Goal: Task Accomplishment & Management: Manage account settings

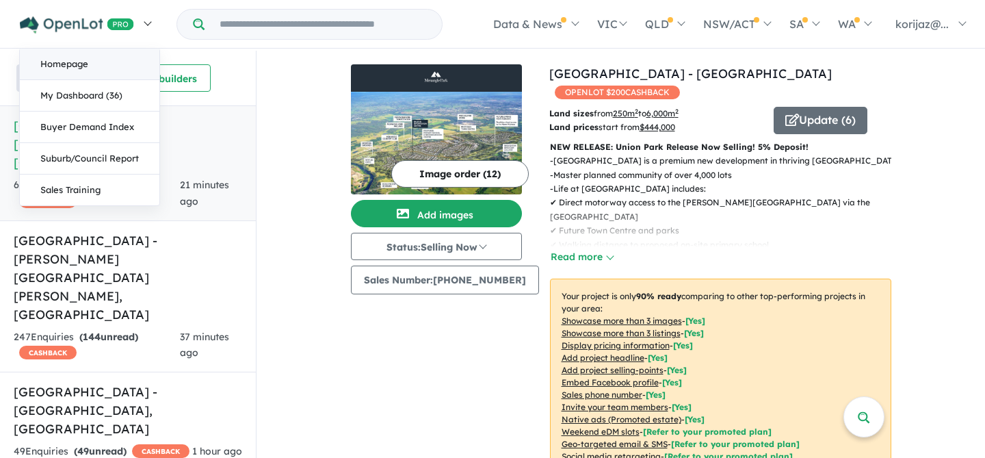
click at [105, 70] on link "Homepage" at bounding box center [90, 64] width 140 height 31
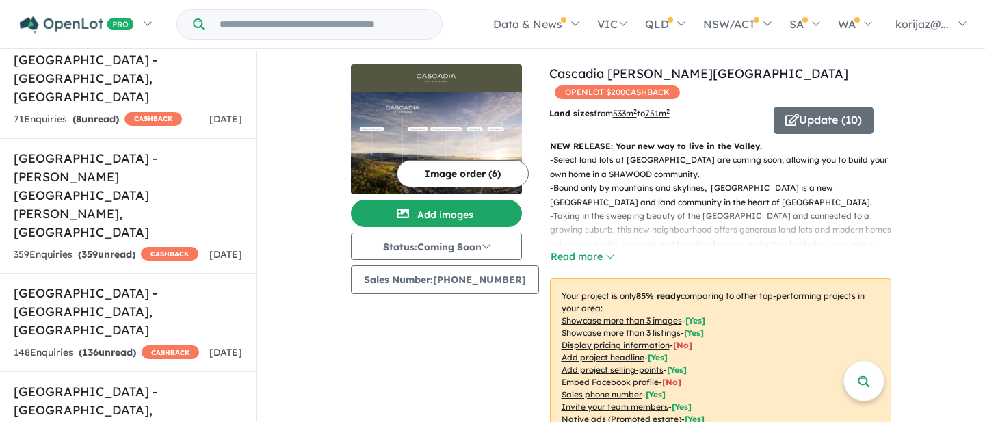
scroll to position [2392, 0]
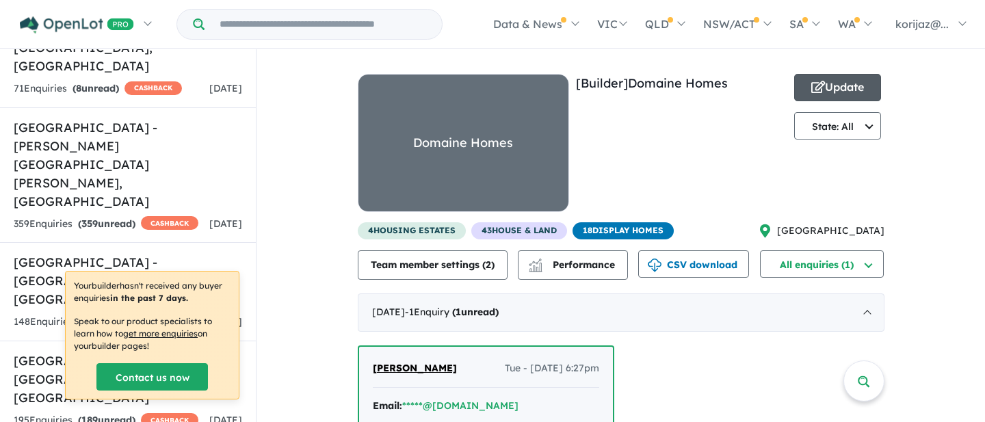
click at [826, 88] on button "Update" at bounding box center [838, 87] width 88 height 27
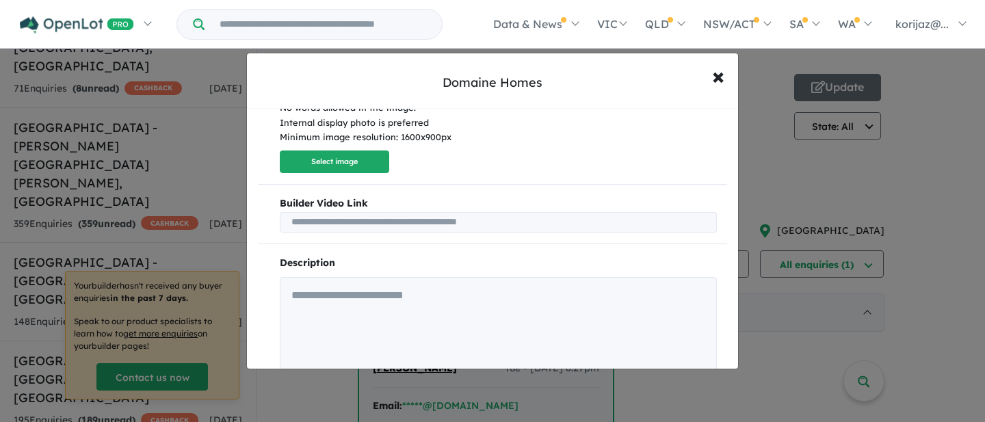
scroll to position [261, 0]
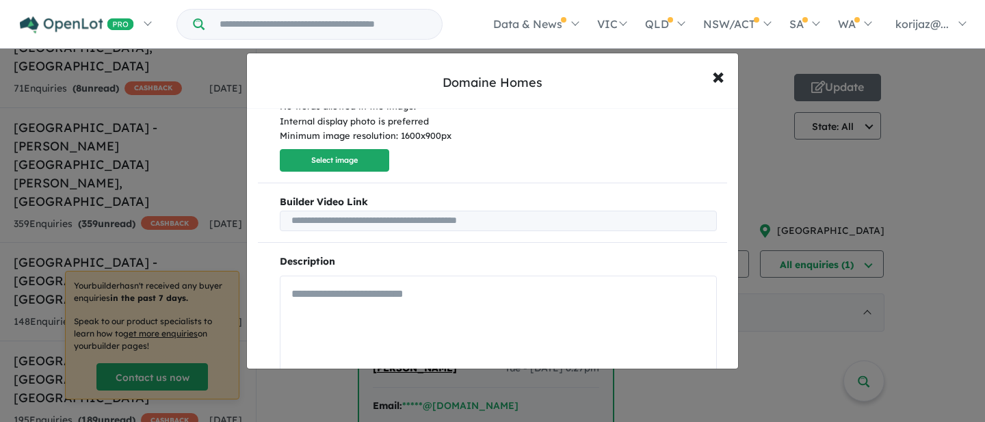
click at [389, 299] on textarea at bounding box center [498, 331] width 437 height 111
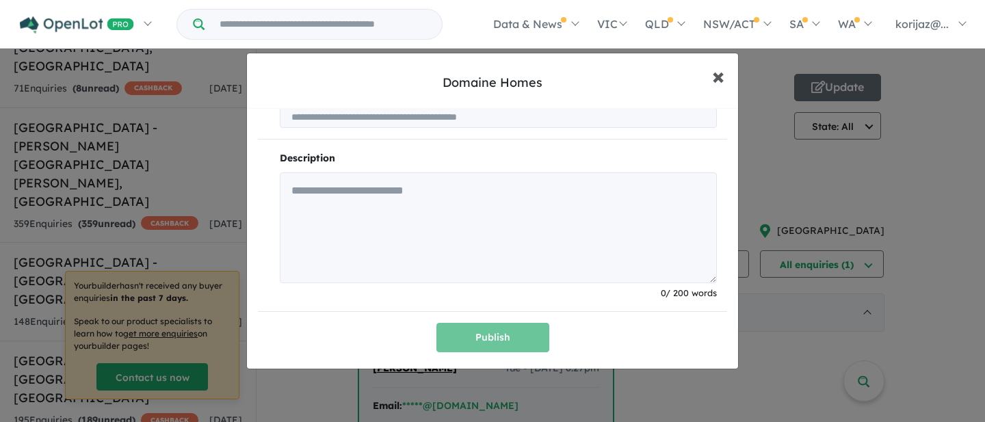
click at [716, 81] on span "×" at bounding box center [718, 75] width 12 height 29
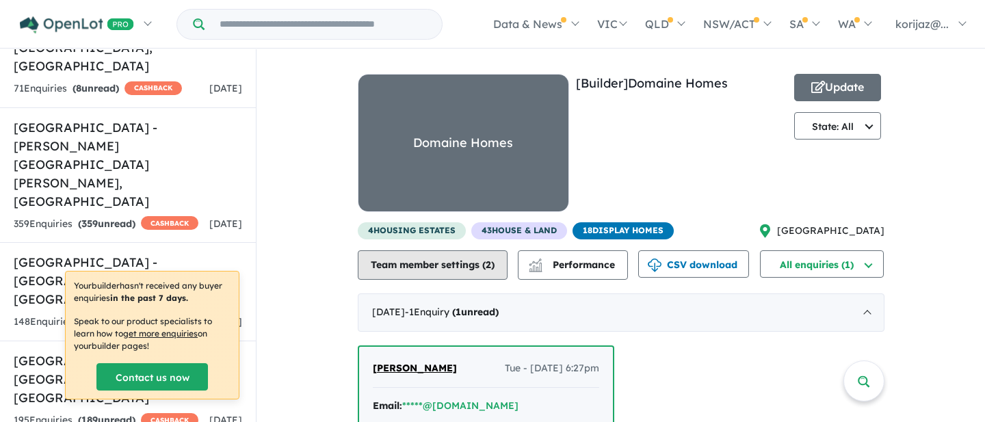
click at [486, 261] on span "2" at bounding box center [488, 265] width 5 height 12
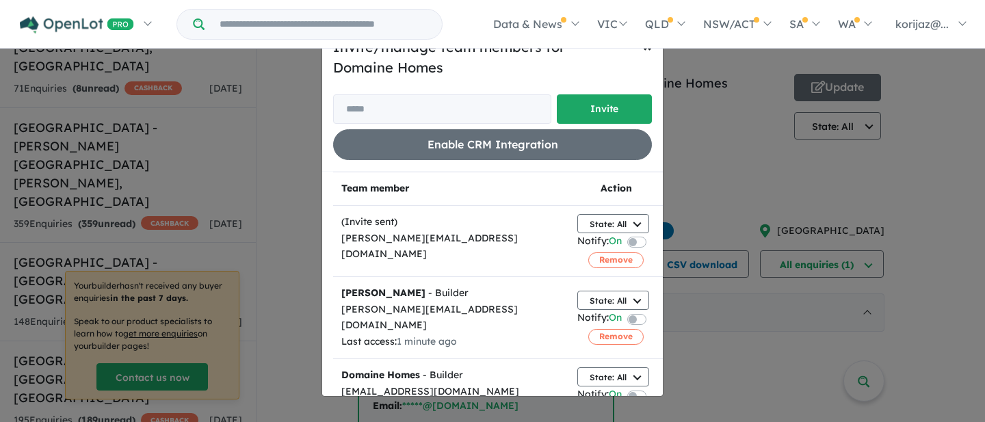
scroll to position [31, 0]
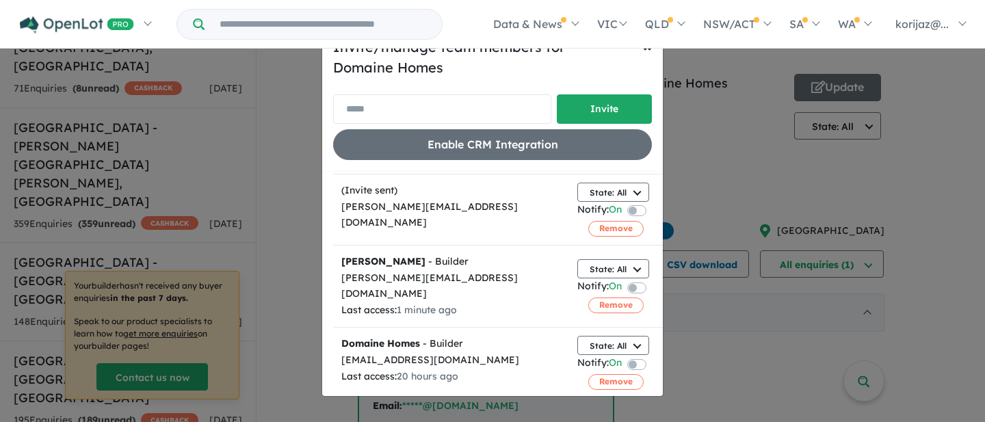
click at [498, 101] on input "email" at bounding box center [442, 108] width 218 height 29
click at [372, 106] on input "email" at bounding box center [442, 108] width 218 height 29
click at [402, 77] on div "Invite/manage team members for Domaine Homes Invite Enable CRM Integration" at bounding box center [492, 98] width 319 height 123
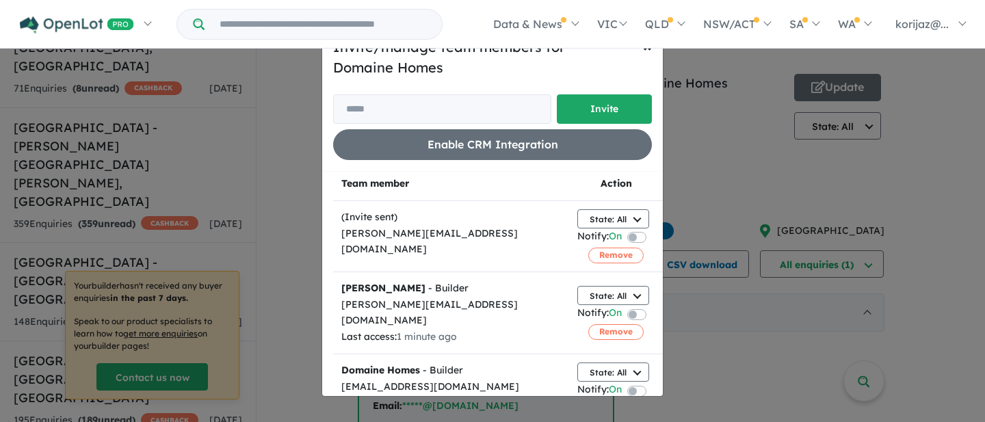
scroll to position [0, 0]
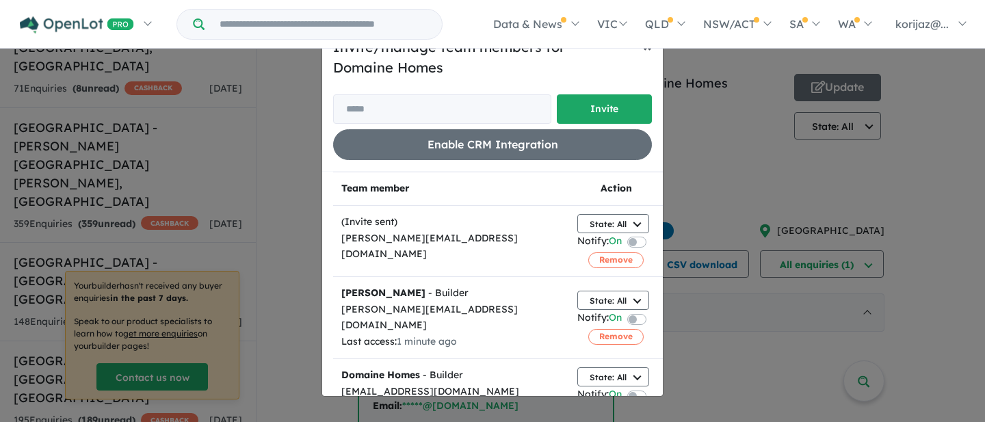
click at [648, 49] on span "×" at bounding box center [647, 45] width 9 height 21
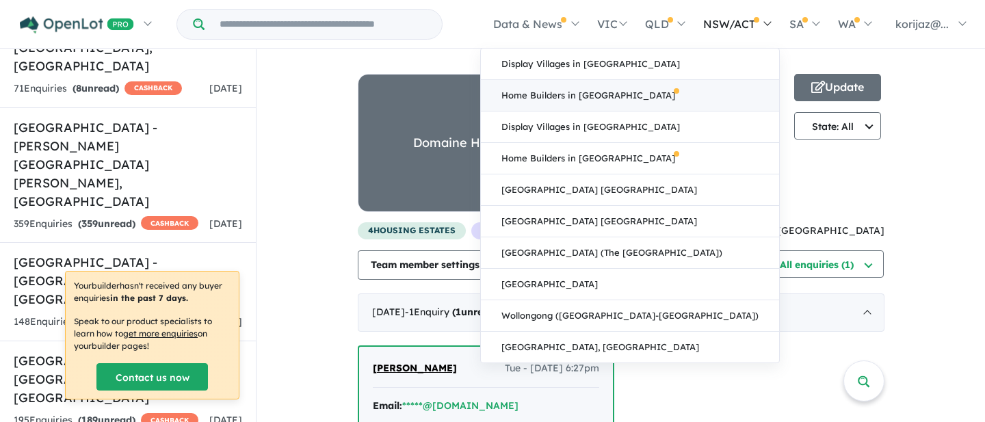
click at [646, 95] on link "Home Builders in [GEOGRAPHIC_DATA]" at bounding box center [630, 95] width 298 height 31
